Goal: Transaction & Acquisition: Book appointment/travel/reservation

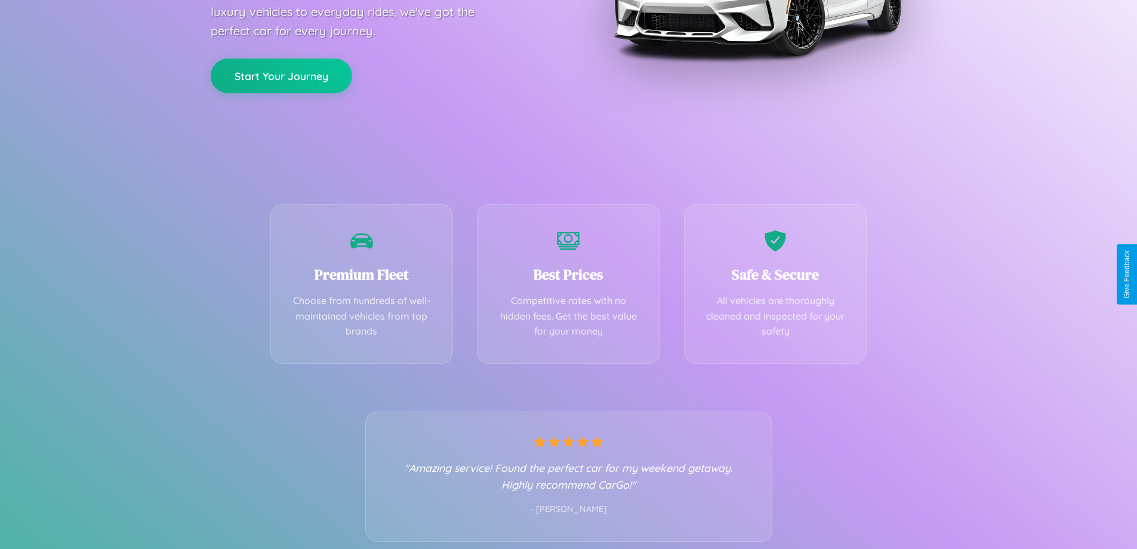
scroll to position [235, 0]
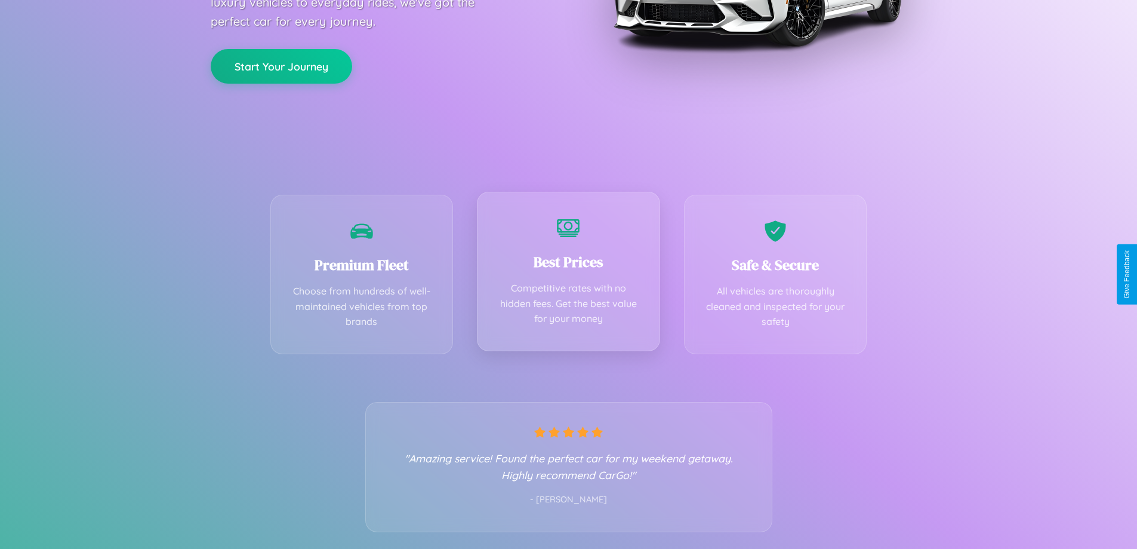
click at [568, 274] on div "Best Prices Competitive rates with no hidden fees. Get the best value for your …" at bounding box center [568, 271] width 183 height 159
click at [281, 65] on button "Start Your Journey" at bounding box center [281, 65] width 141 height 35
click at [281, 64] on button "Start Your Journey" at bounding box center [281, 65] width 141 height 35
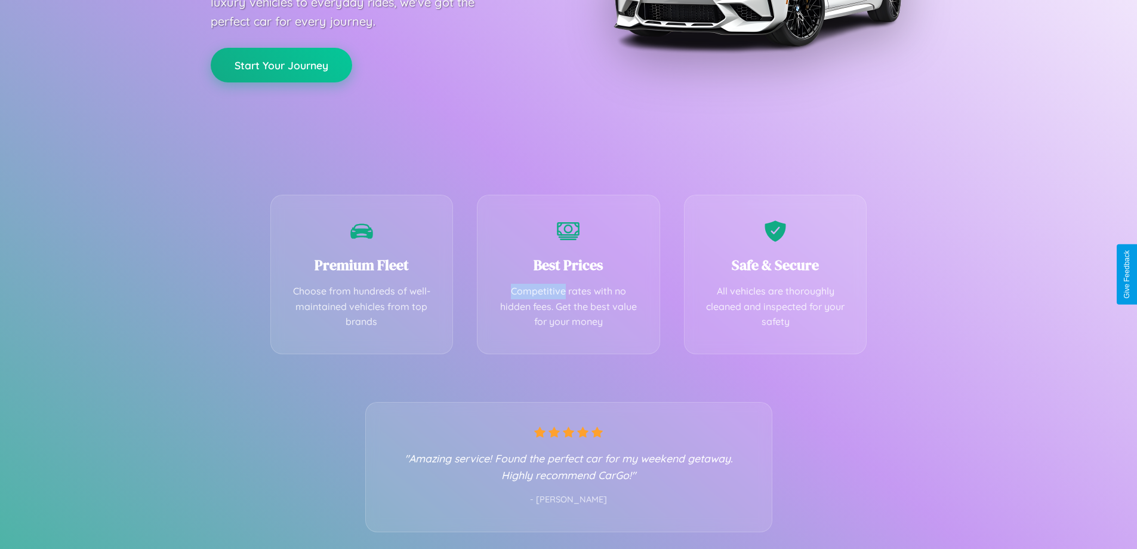
click at [281, 64] on button "Start Your Journey" at bounding box center [281, 65] width 141 height 35
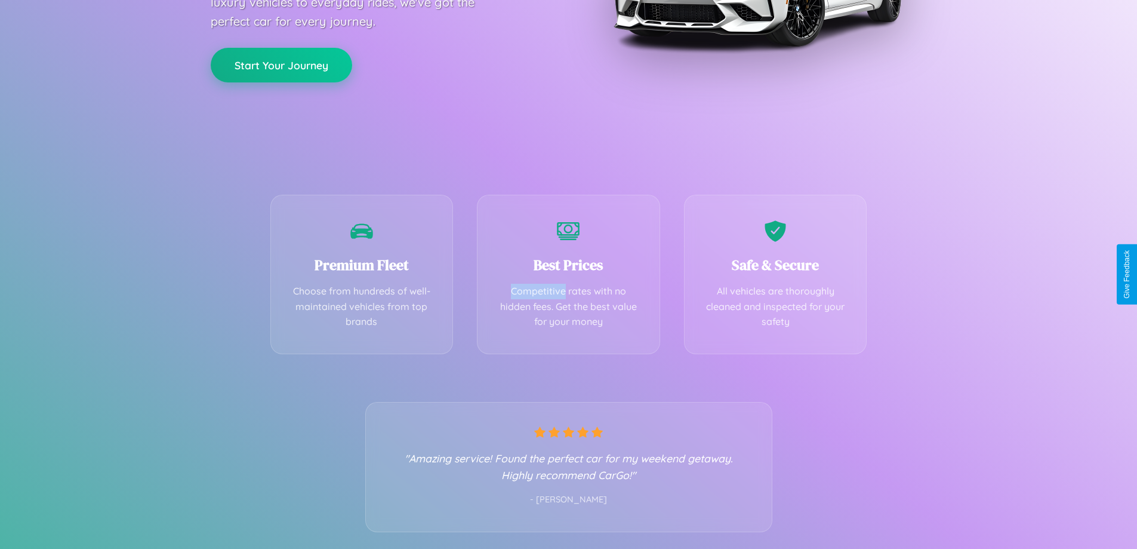
click at [281, 64] on button "Start Your Journey" at bounding box center [281, 65] width 141 height 35
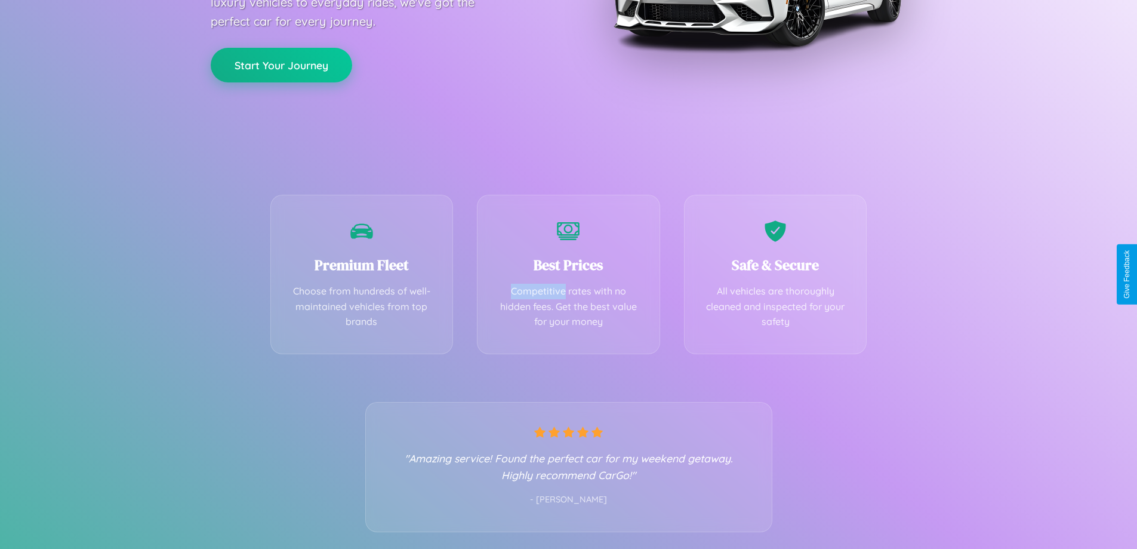
click at [281, 64] on button "Start Your Journey" at bounding box center [281, 65] width 141 height 35
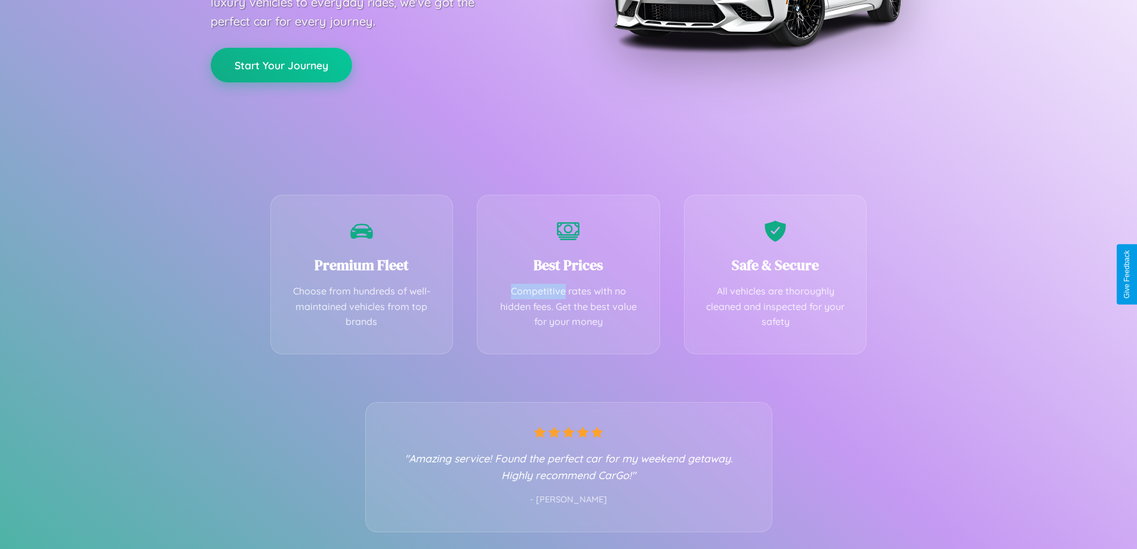
click at [281, 64] on button "Start Your Journey" at bounding box center [281, 65] width 141 height 35
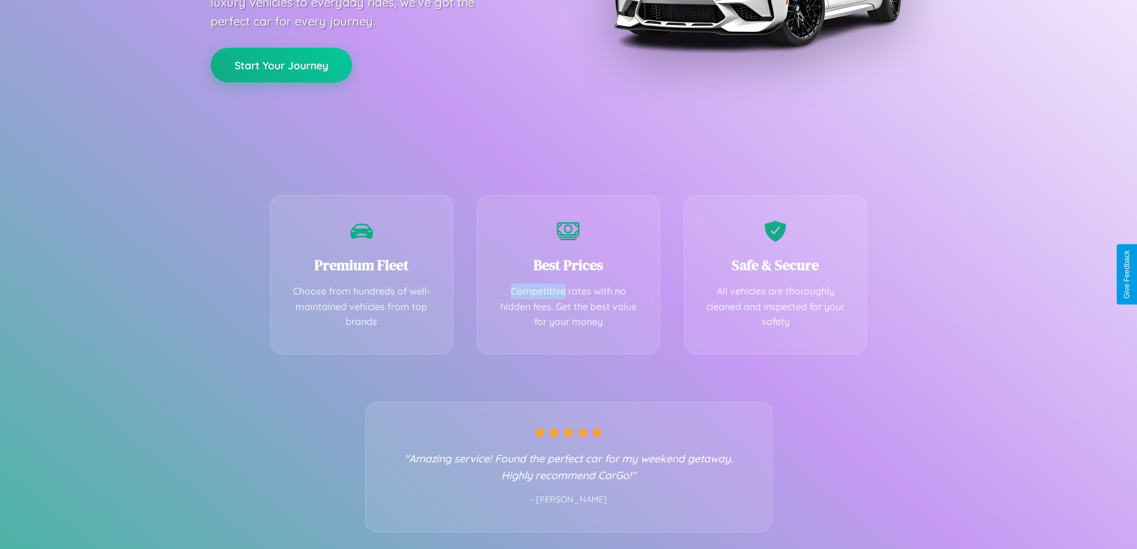
click at [281, 64] on button "Start Your Journey" at bounding box center [281, 65] width 141 height 35
